Goal: Information Seeking & Learning: Learn about a topic

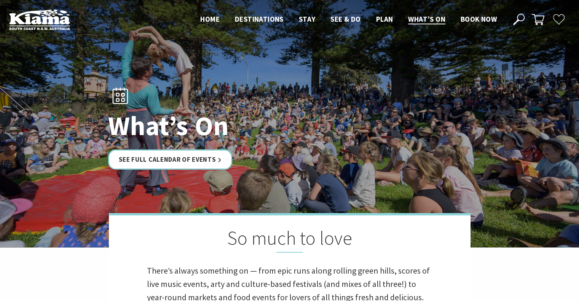
click at [528, 174] on div at bounding box center [289, 123] width 579 height 247
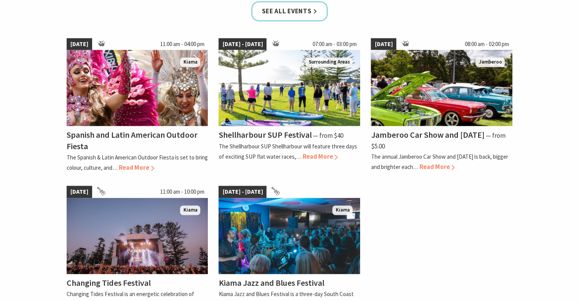
scroll to position [513, 0]
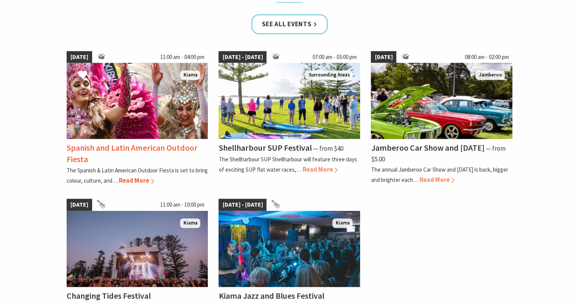
click at [150, 120] on img at bounding box center [138, 101] width 142 height 76
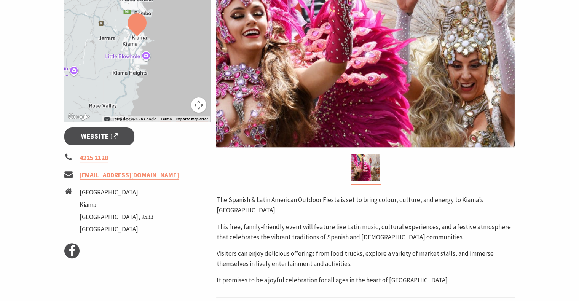
scroll to position [177, 0]
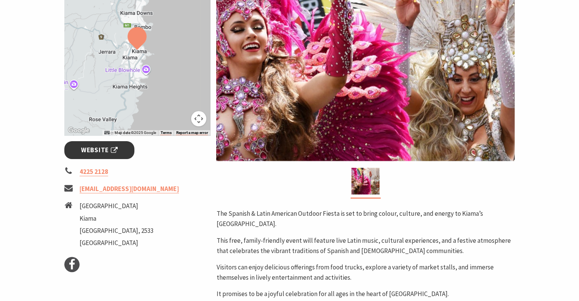
click at [93, 153] on span "Website" at bounding box center [99, 150] width 37 height 10
